Goal: Task Accomplishment & Management: Use online tool/utility

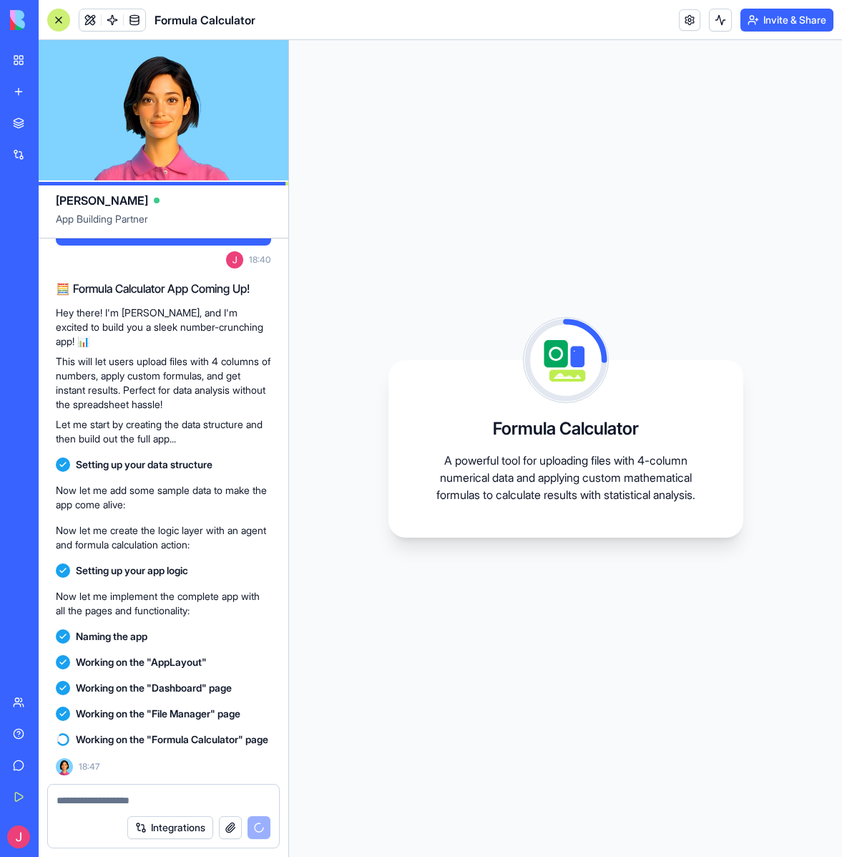
scroll to position [82, 0]
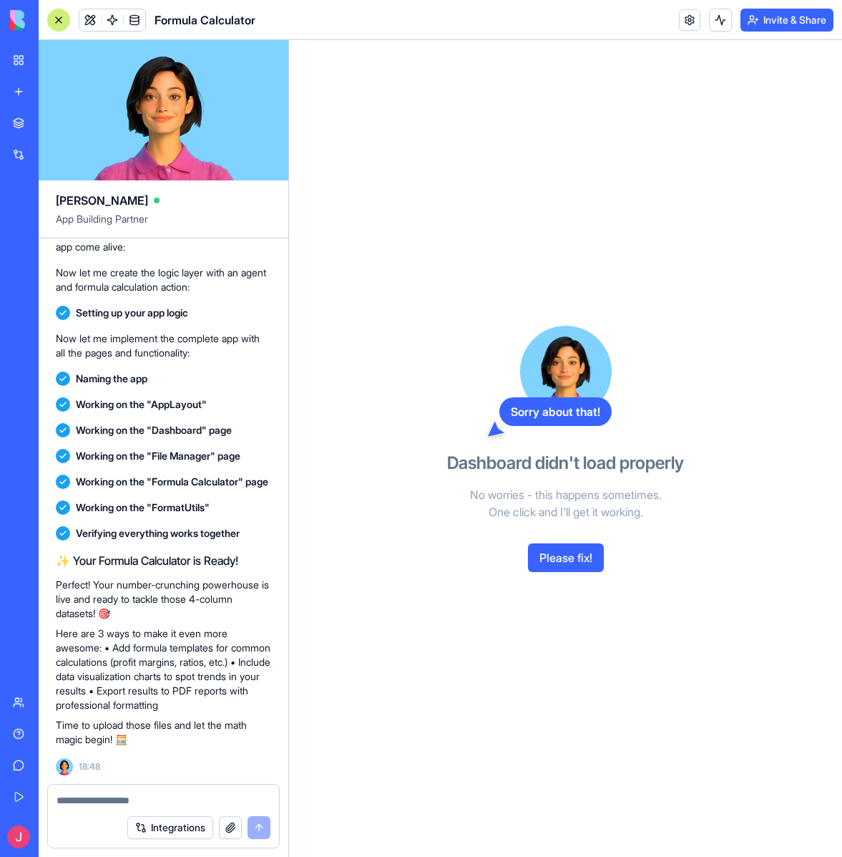
click at [567, 556] on button "Please fix!" at bounding box center [566, 557] width 76 height 29
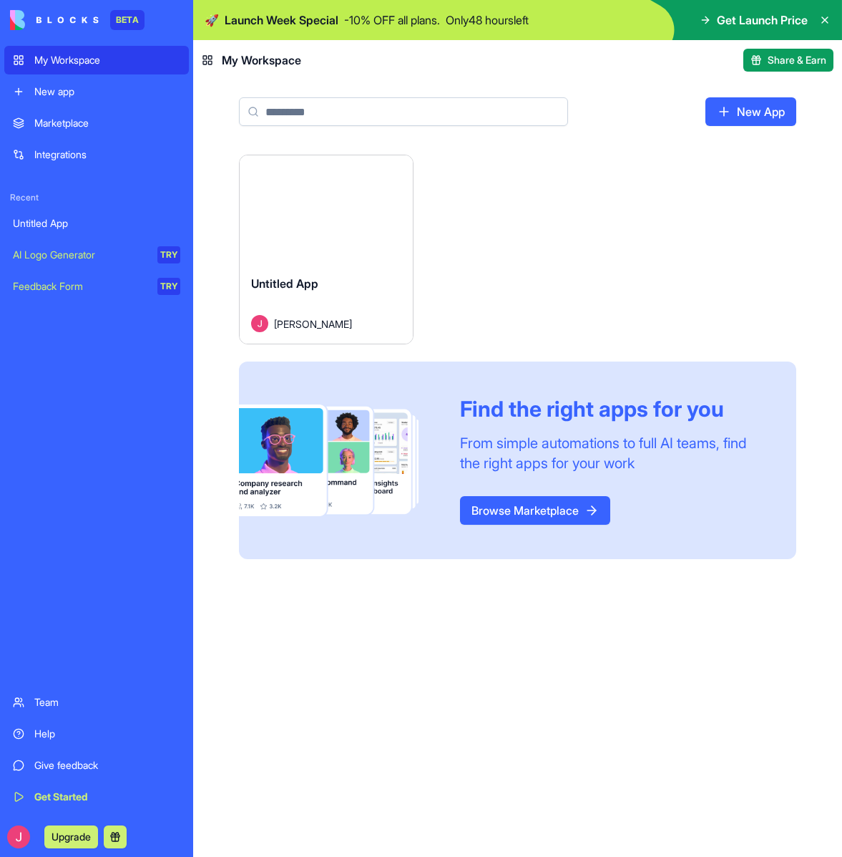
scroll to position [1, 0]
click at [306, 286] on span "Untitled App" at bounding box center [284, 283] width 67 height 14
